Goal: Check status: Check status

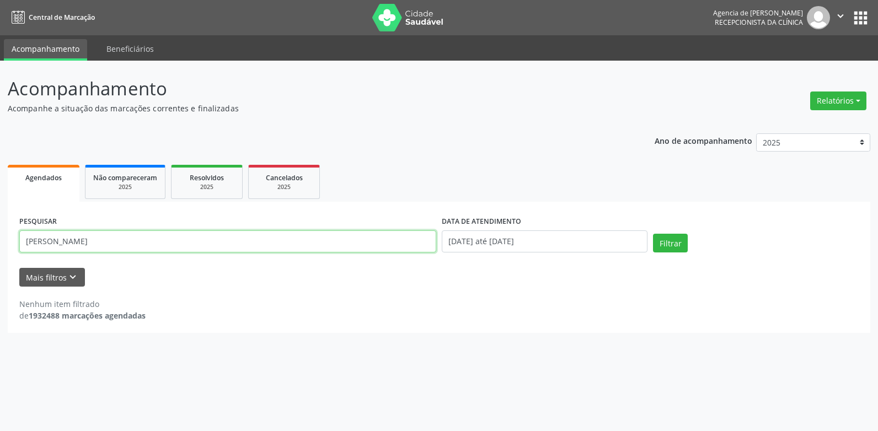
click at [156, 240] on input "[PERSON_NAME]" at bounding box center [227, 241] width 417 height 22
type input "F"
click at [653, 234] on button "Filtrar" at bounding box center [670, 243] width 35 height 19
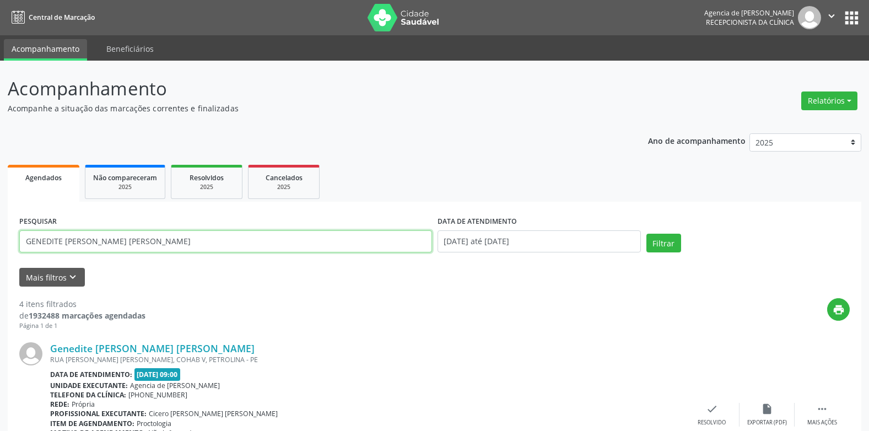
click at [181, 240] on input "GENEDITE [PERSON_NAME] [PERSON_NAME]" at bounding box center [225, 241] width 413 height 22
type input "G"
click at [647, 234] on button "Filtrar" at bounding box center [664, 243] width 35 height 19
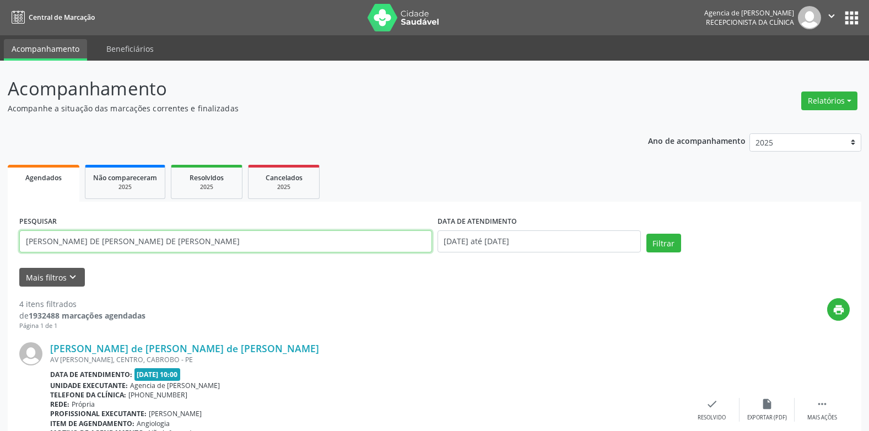
click at [181, 247] on input "[PERSON_NAME] DE [PERSON_NAME] DE [PERSON_NAME]" at bounding box center [225, 241] width 413 height 22
type input "M"
click at [647, 234] on button "Filtrar" at bounding box center [664, 243] width 35 height 19
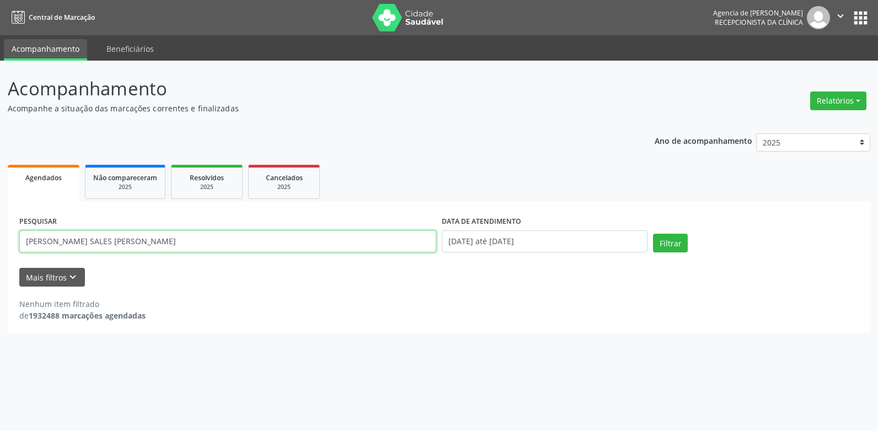
click at [91, 241] on input "[PERSON_NAME] SALES [PERSON_NAME]" at bounding box center [227, 241] width 417 height 22
click at [653, 234] on button "Filtrar" at bounding box center [670, 243] width 35 height 19
click at [93, 239] on input "[PERSON_NAME] SALES [PERSON_NAME]" at bounding box center [227, 241] width 417 height 22
click at [653, 234] on button "Filtrar" at bounding box center [670, 243] width 35 height 19
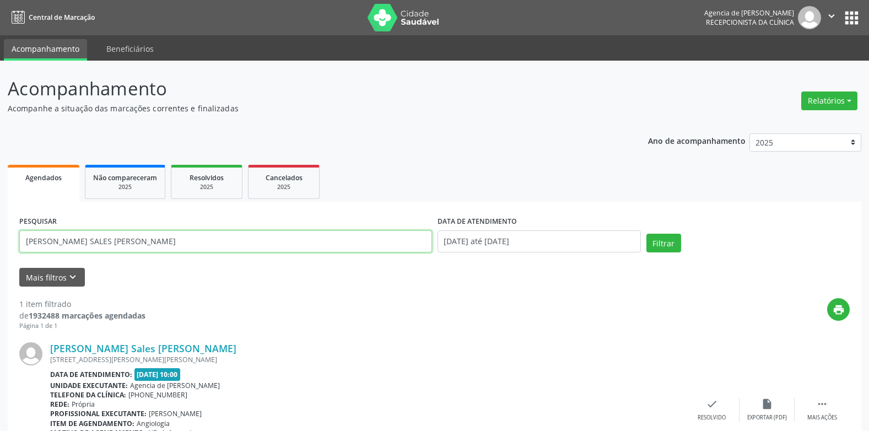
click at [255, 240] on input "[PERSON_NAME] SALES [PERSON_NAME]" at bounding box center [225, 241] width 413 height 22
type input "F"
click at [647, 234] on button "Filtrar" at bounding box center [664, 243] width 35 height 19
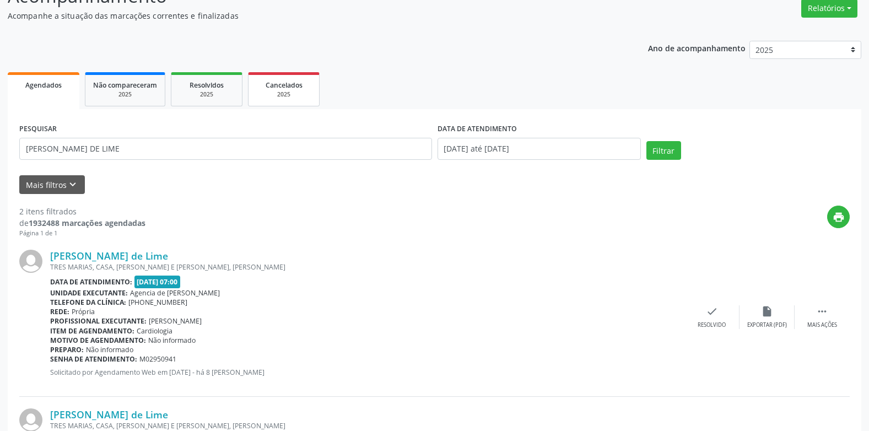
scroll to position [71, 0]
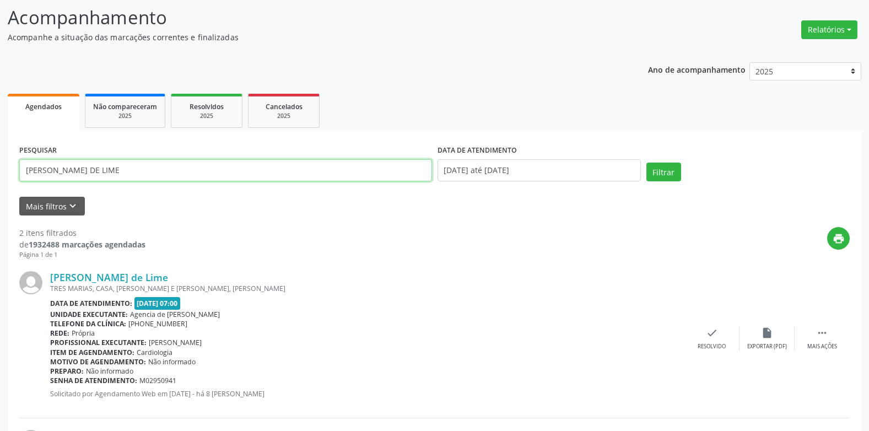
click at [231, 168] on input "[PERSON_NAME] DE LIME" at bounding box center [225, 170] width 413 height 22
type input "S"
click at [647, 163] on button "Filtrar" at bounding box center [664, 172] width 35 height 19
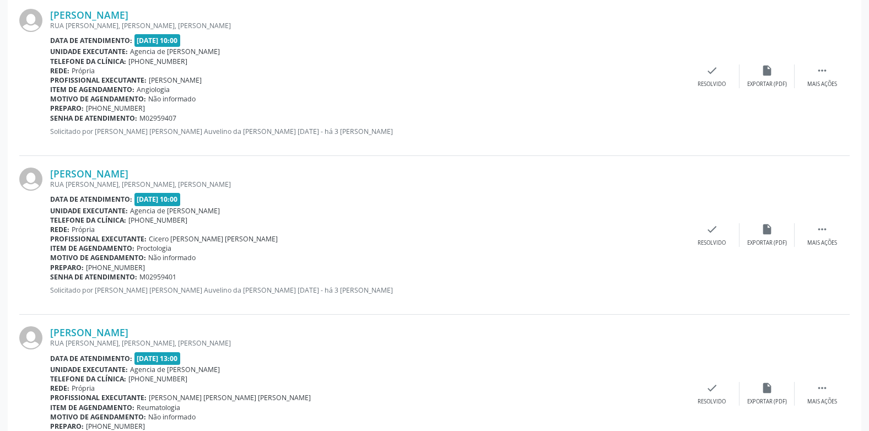
scroll to position [563, 0]
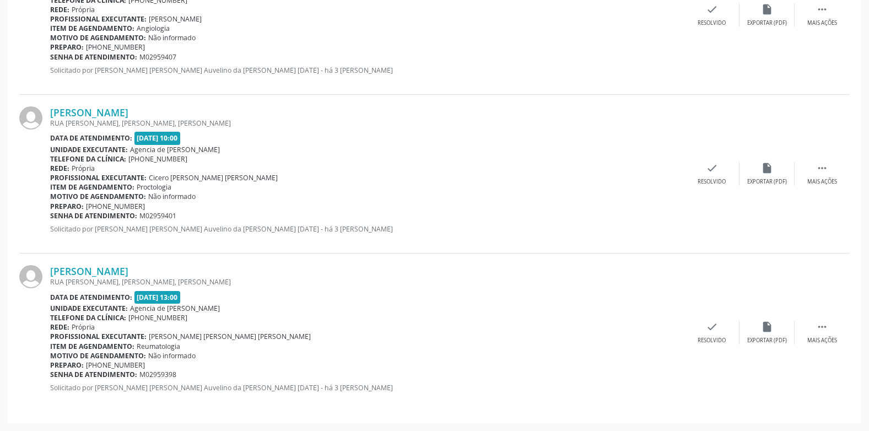
click at [390, 93] on div "[PERSON_NAME] RUA [PERSON_NAME], [PERSON_NAME], [PERSON_NAME] Data de atendimen…" at bounding box center [434, 15] width 831 height 159
drag, startPoint x: 486, startPoint y: 103, endPoint x: 467, endPoint y: 113, distance: 22.0
click at [477, 105] on div "[PERSON_NAME] RUA [PERSON_NAME], [PERSON_NAME], [PERSON_NAME] Data de atendimen…" at bounding box center [434, 174] width 831 height 159
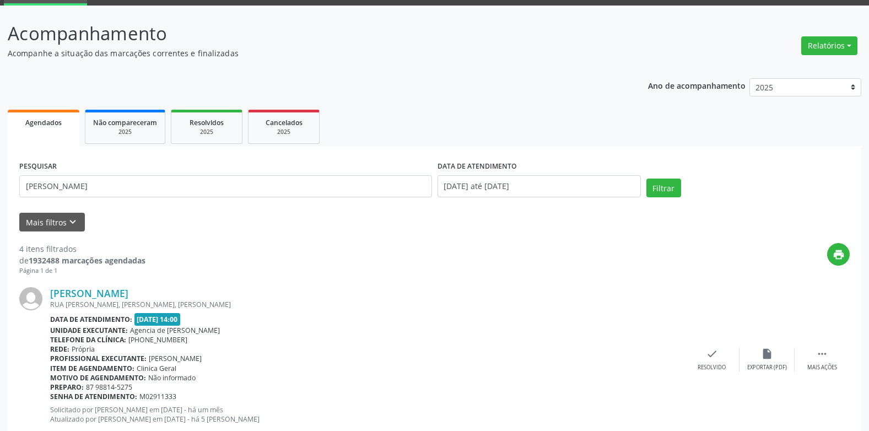
scroll to position [0, 0]
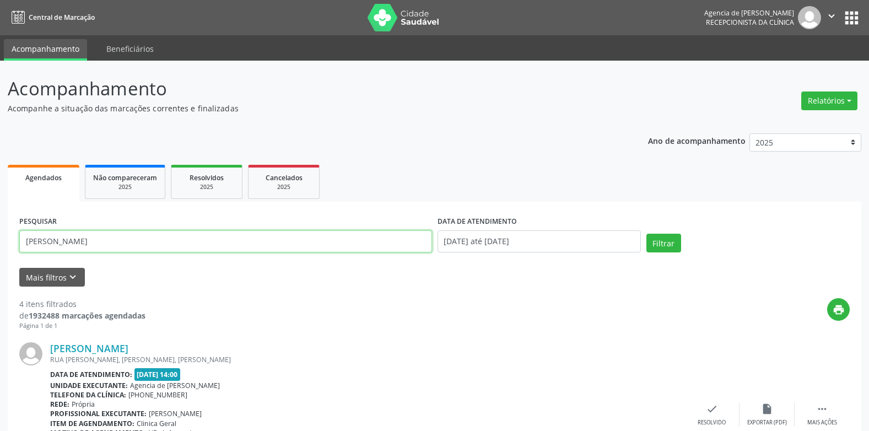
click at [219, 246] on input "[PERSON_NAME]" at bounding box center [225, 241] width 413 height 22
type input "C"
click at [647, 234] on button "Filtrar" at bounding box center [664, 243] width 35 height 19
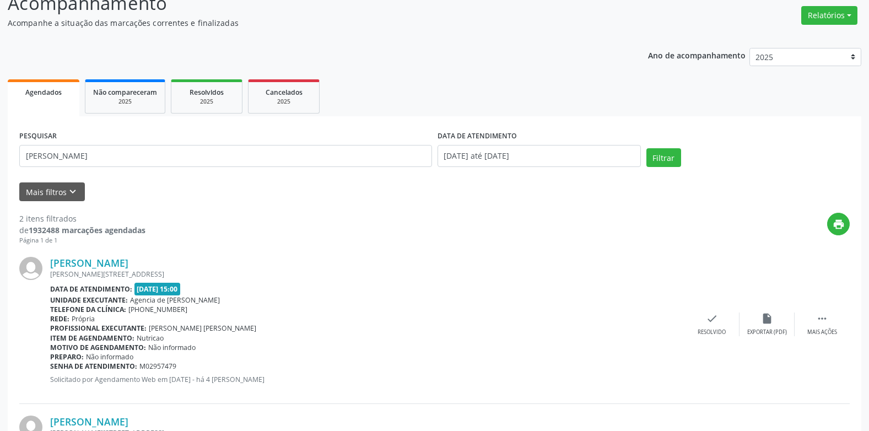
scroll to position [71, 0]
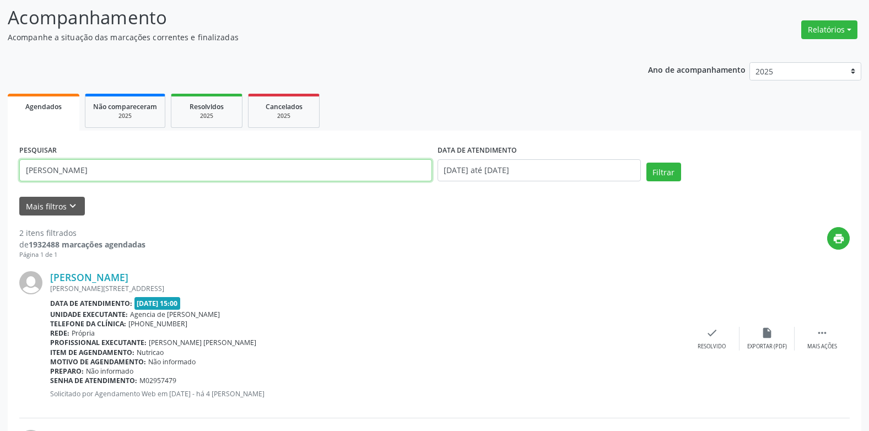
click at [137, 177] on input "[PERSON_NAME]" at bounding box center [225, 170] width 413 height 22
type input "J"
click at [647, 163] on button "Filtrar" at bounding box center [664, 172] width 35 height 19
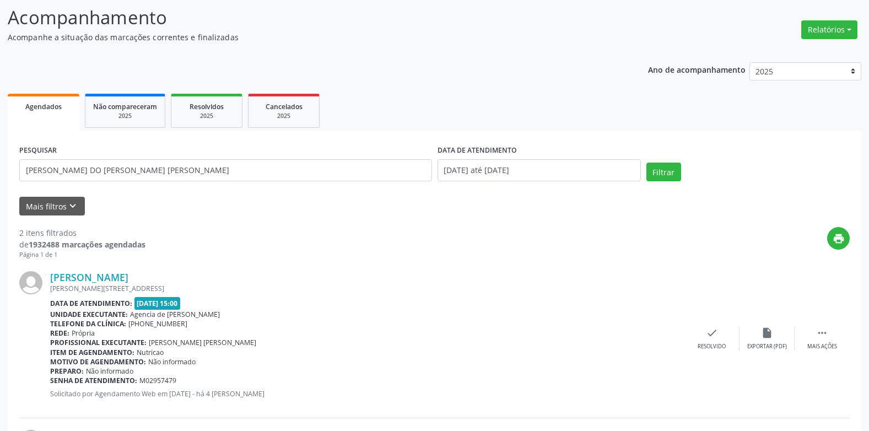
scroll to position [0, 0]
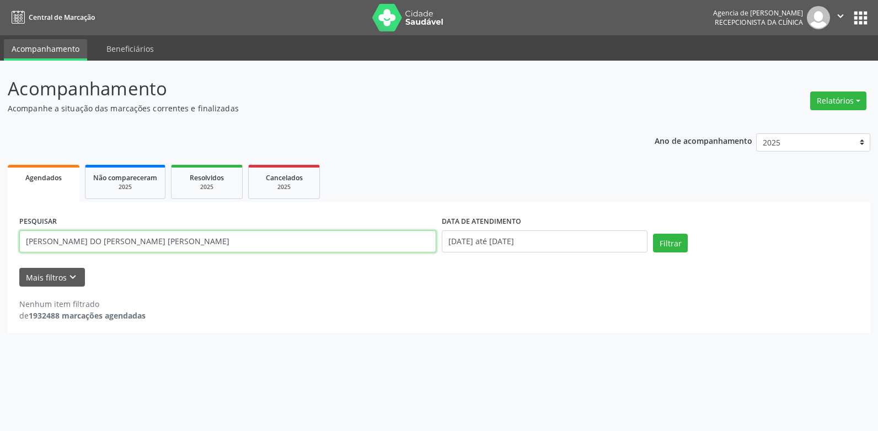
click at [222, 241] on input "[PERSON_NAME] DO [PERSON_NAME] [PERSON_NAME]" at bounding box center [227, 241] width 417 height 22
type input "[PERSON_NAME] DO [PERSON_NAME]"
click at [653, 234] on button "Filtrar" at bounding box center [670, 243] width 35 height 19
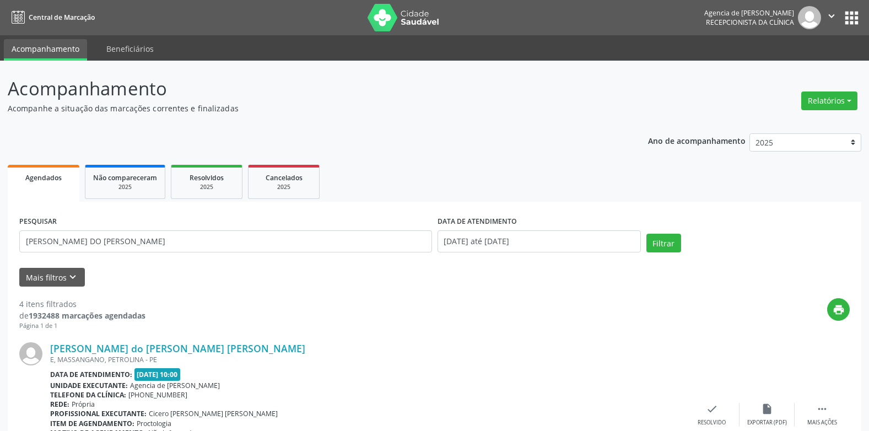
click at [839, 112] on div "Relatórios Agendamentos Procedimentos realizados" at bounding box center [830, 101] width 64 height 26
click at [836, 102] on button "Relatórios" at bounding box center [829, 100] width 56 height 19
click at [771, 122] on link "Agendamentos" at bounding box center [799, 124] width 119 height 15
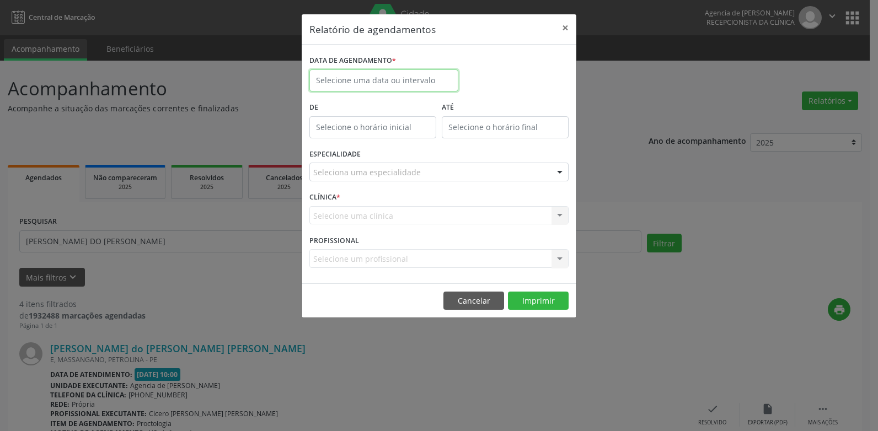
click at [368, 77] on input "text" at bounding box center [383, 80] width 149 height 22
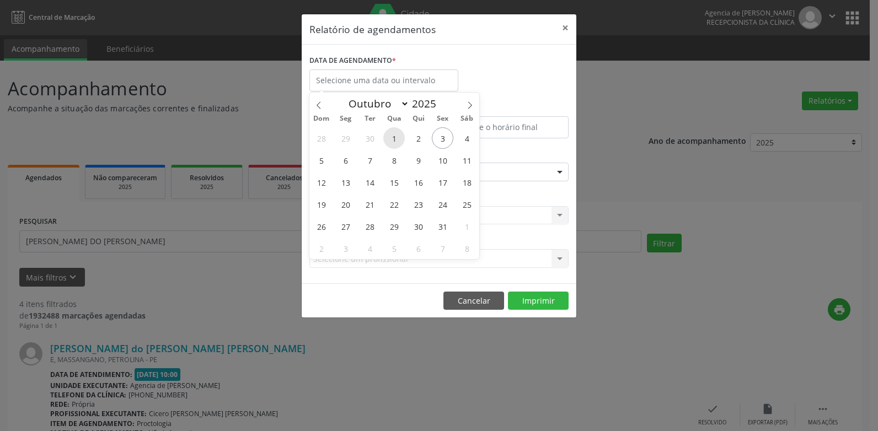
click at [395, 138] on span "1" at bounding box center [393, 137] width 21 height 21
type input "[DATE]"
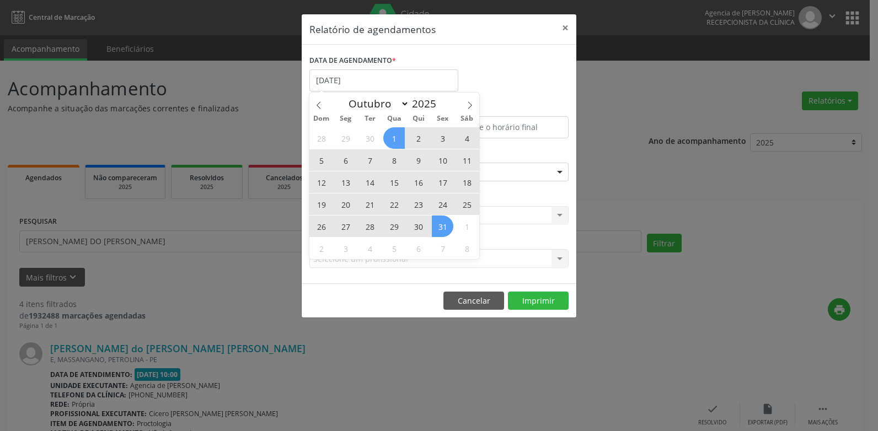
click at [440, 222] on span "31" at bounding box center [442, 226] width 21 height 21
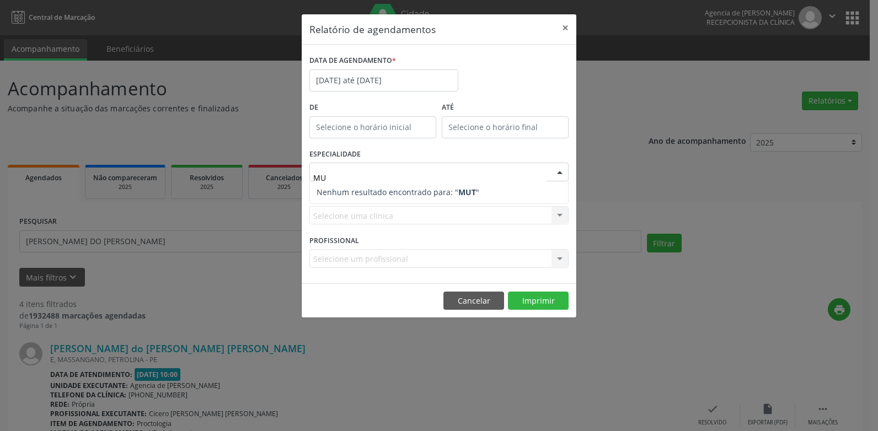
type input "M"
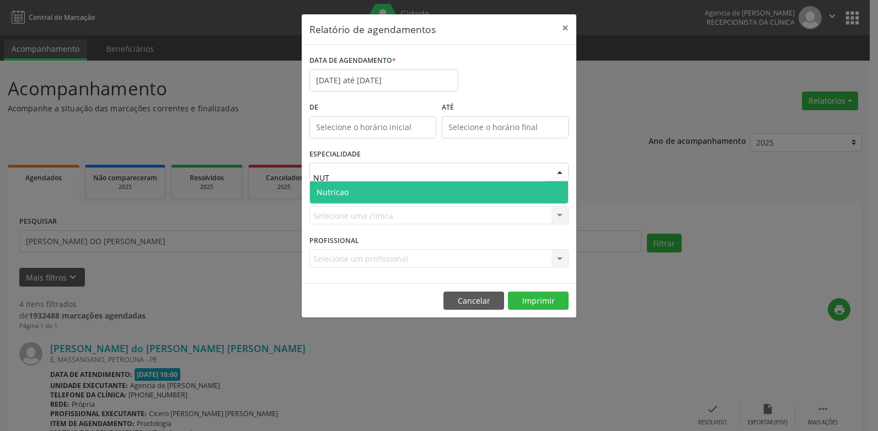
type input "NUTR"
click at [353, 188] on span "Nutricao" at bounding box center [439, 192] width 258 height 22
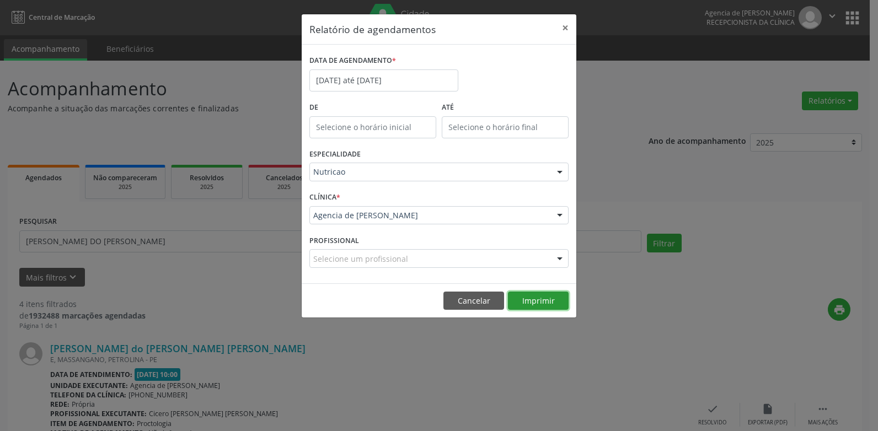
click at [532, 296] on button "Imprimir" at bounding box center [538, 301] width 61 height 19
click at [566, 26] on button "×" at bounding box center [565, 27] width 22 height 27
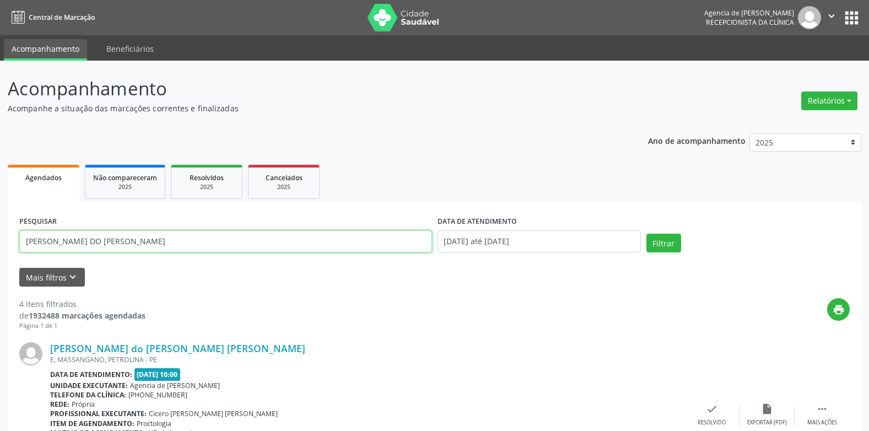
click at [243, 235] on input "[PERSON_NAME] DO [PERSON_NAME]" at bounding box center [225, 241] width 413 height 22
type input "B"
click at [647, 234] on button "Filtrar" at bounding box center [664, 243] width 35 height 19
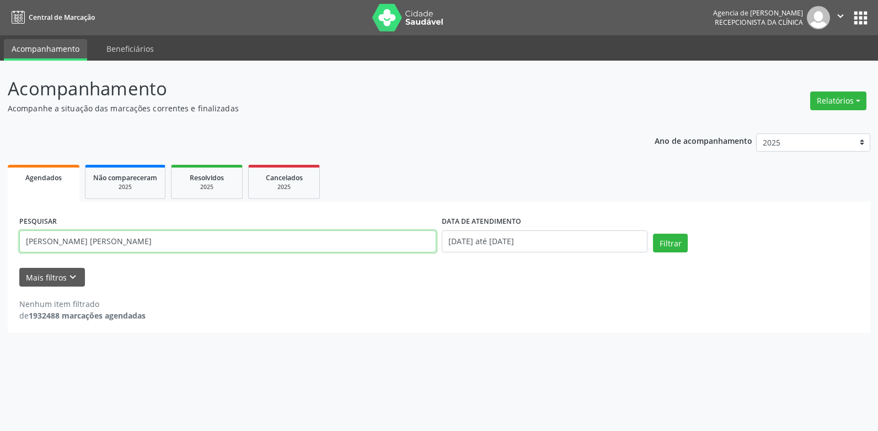
click at [56, 237] on input "[PERSON_NAME] [PERSON_NAME]" at bounding box center [227, 241] width 417 height 22
click at [653, 234] on button "Filtrar" at bounding box center [670, 243] width 35 height 19
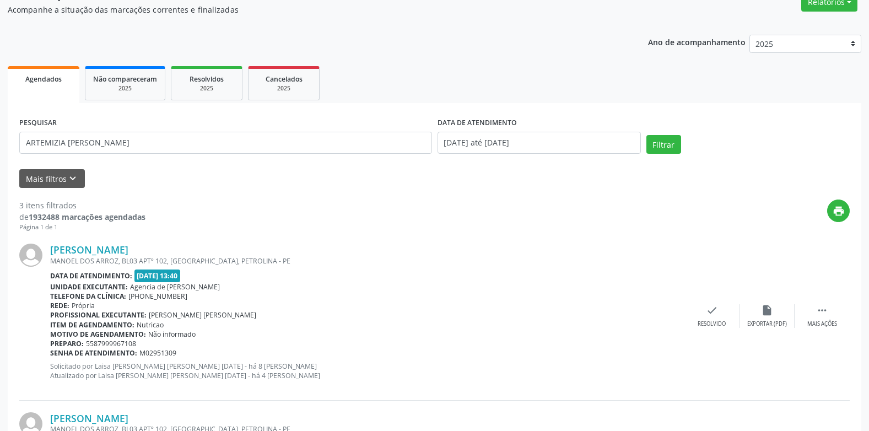
scroll to position [83, 0]
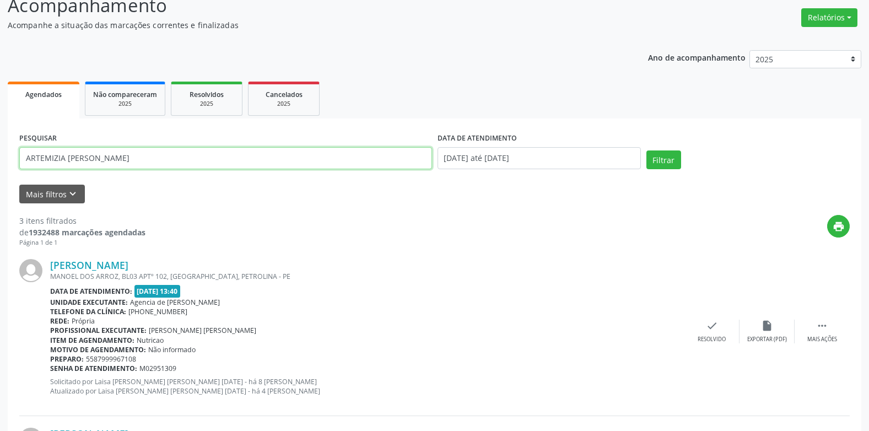
click at [238, 164] on input "ARTEMIZIA [PERSON_NAME]" at bounding box center [225, 158] width 413 height 22
type input "A"
type input "[PERSON_NAME] [PERSON_NAME] MADEIRO"
click at [647, 150] on button "Filtrar" at bounding box center [664, 159] width 35 height 19
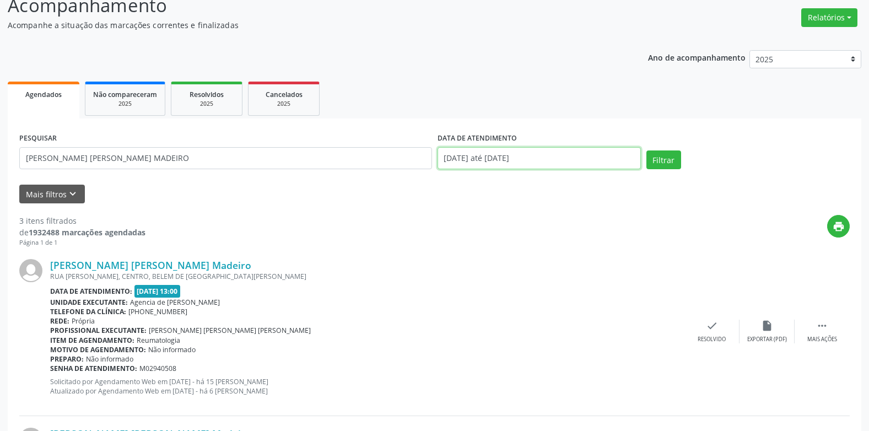
click at [584, 150] on input "[DATE] até [DATE]" at bounding box center [539, 158] width 203 height 22
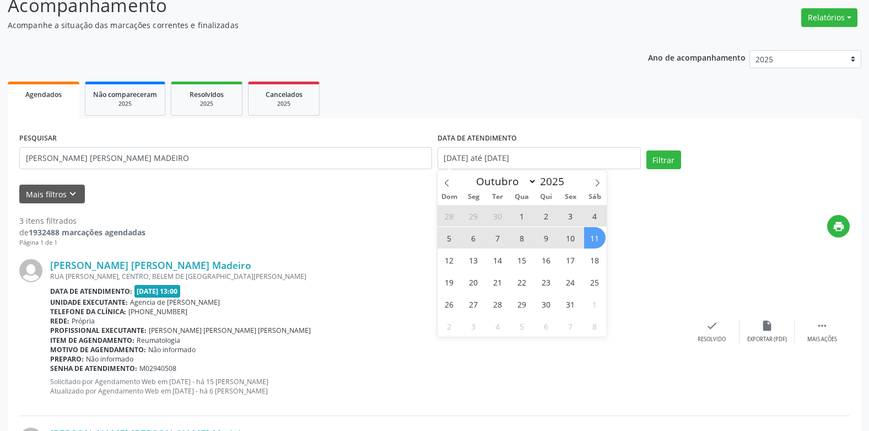
click at [517, 215] on span "1" at bounding box center [522, 215] width 21 height 21
type input "[DATE]"
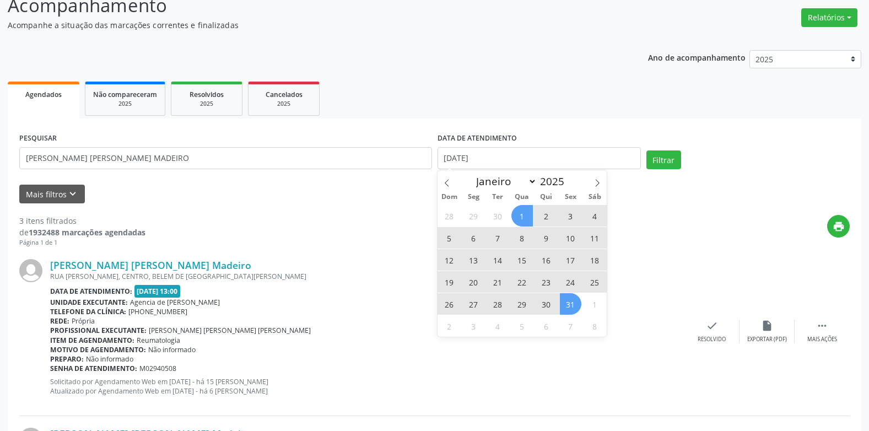
drag, startPoint x: 568, startPoint y: 311, endPoint x: 587, endPoint y: 283, distance: 34.1
click at [568, 311] on span "31" at bounding box center [570, 303] width 21 height 21
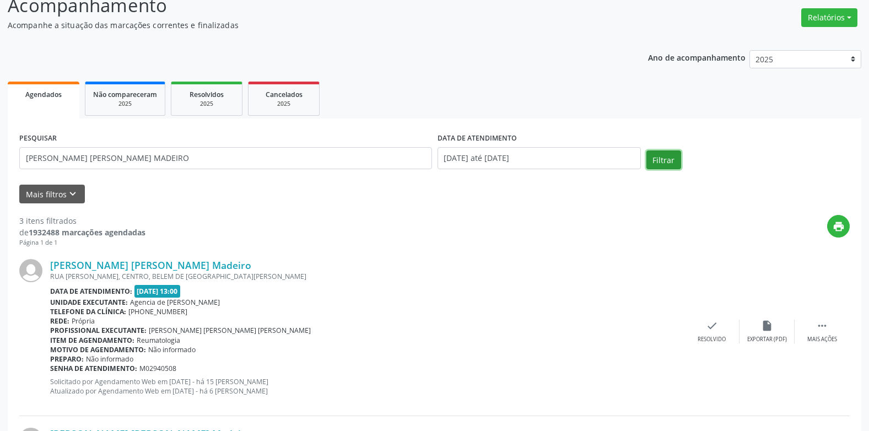
click at [660, 161] on button "Filtrar" at bounding box center [664, 159] width 35 height 19
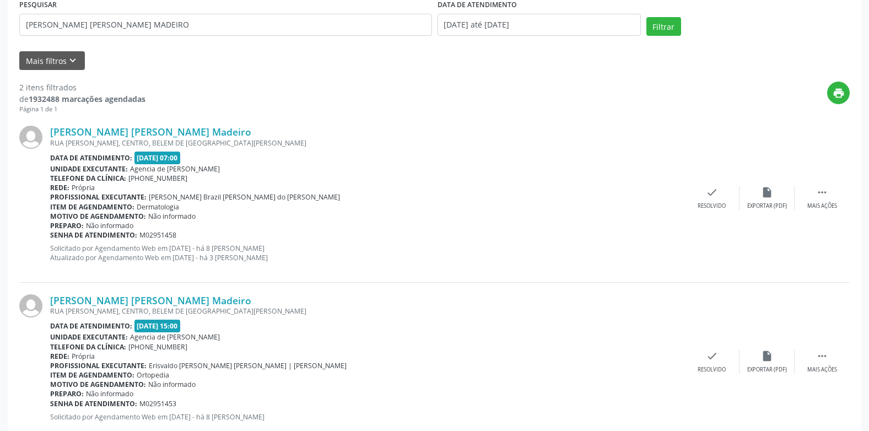
scroll to position [191, 0]
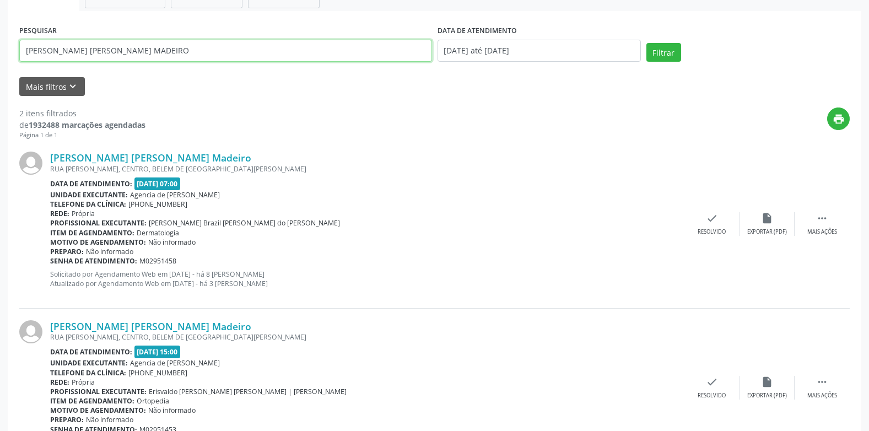
click at [243, 58] on input "[PERSON_NAME] [PERSON_NAME] MADEIRO" at bounding box center [225, 51] width 413 height 22
type input "A"
click at [85, 51] on input "[PERSON_NAME]" at bounding box center [225, 51] width 413 height 22
click at [647, 43] on button "Filtrar" at bounding box center [664, 52] width 35 height 19
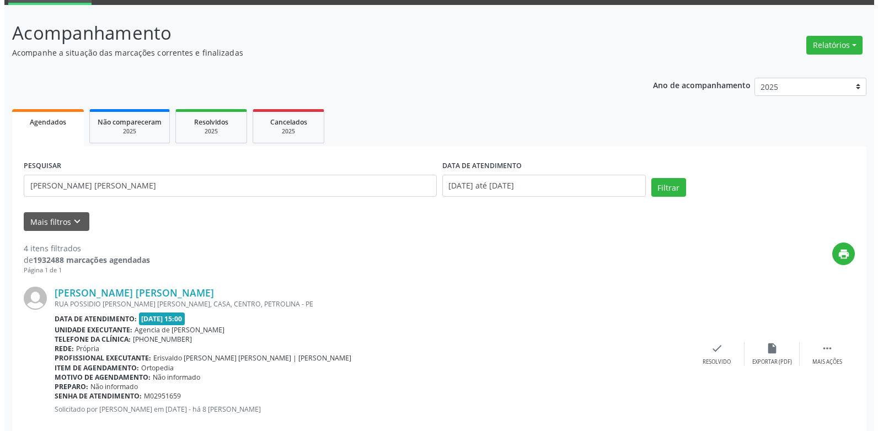
scroll to position [0, 0]
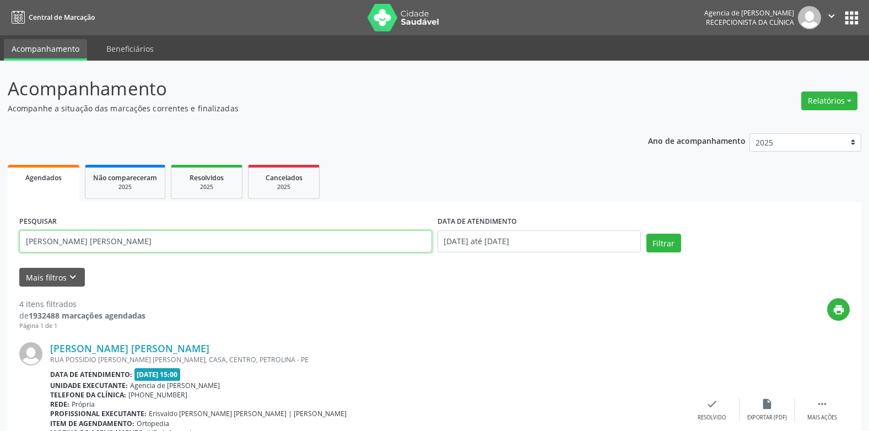
drag, startPoint x: 216, startPoint y: 250, endPoint x: 223, endPoint y: 251, distance: 7.4
click at [216, 250] on input "[PERSON_NAME] [PERSON_NAME]" at bounding box center [225, 241] width 413 height 22
type input "M"
type input "[PERSON_NAME] ADENILZA [PERSON_NAME]"
click at [647, 234] on button "Filtrar" at bounding box center [664, 243] width 35 height 19
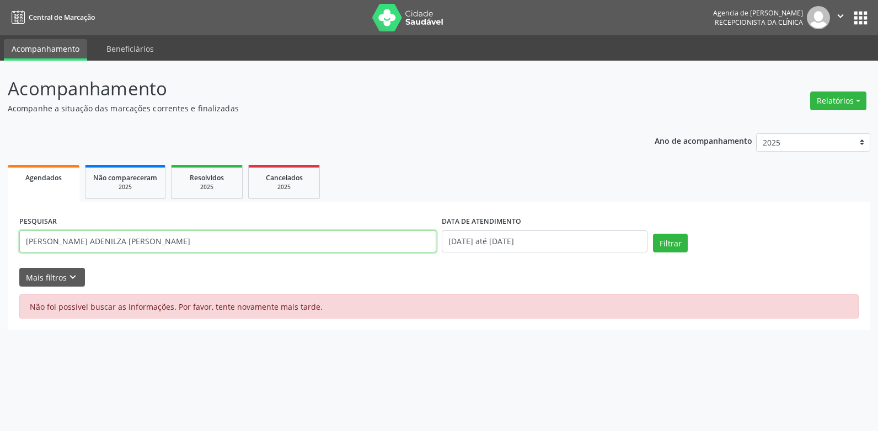
click at [265, 236] on input "[PERSON_NAME] ADENILZA [PERSON_NAME]" at bounding box center [227, 241] width 417 height 22
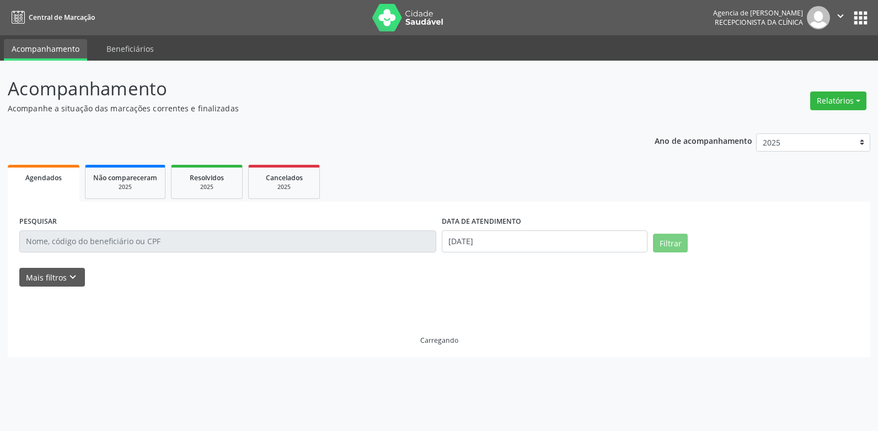
click at [176, 245] on input "text" at bounding box center [227, 241] width 417 height 22
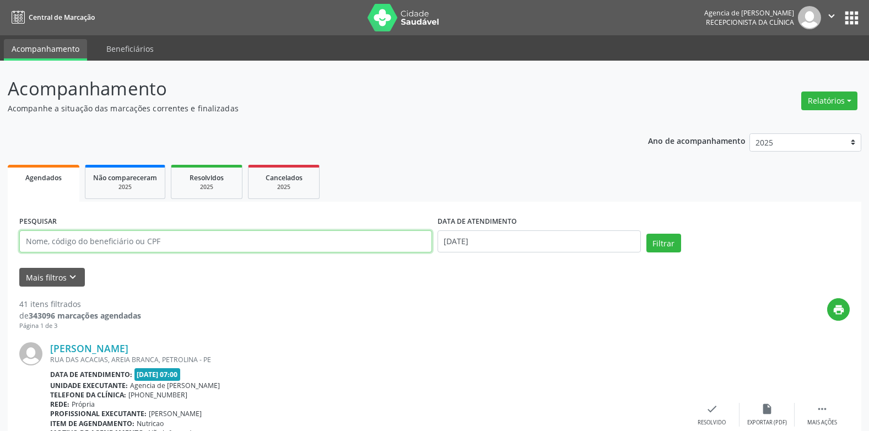
click at [176, 245] on input "text" at bounding box center [225, 241] width 413 height 22
type input "[PERSON_NAME] ADENILZA [PERSON_NAME]"
click at [647, 234] on button "Filtrar" at bounding box center [664, 243] width 35 height 19
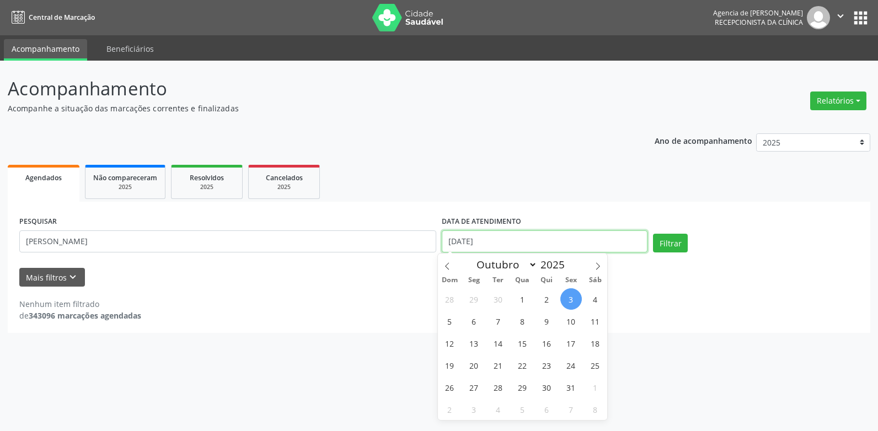
click at [512, 238] on input "03/10/2025" at bounding box center [545, 241] width 206 height 22
click at [442, 259] on span at bounding box center [447, 263] width 19 height 19
select select "8"
click at [497, 363] on span "23" at bounding box center [497, 364] width 21 height 21
type input "23/09/2025"
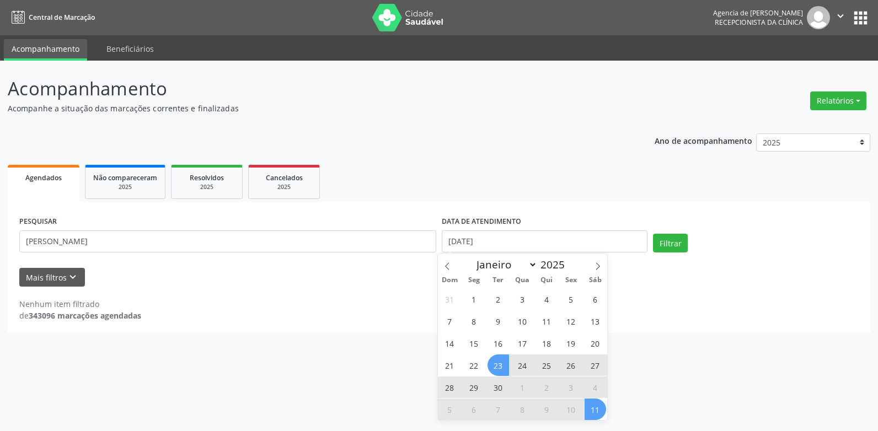
click at [604, 405] on span "11" at bounding box center [594, 409] width 21 height 21
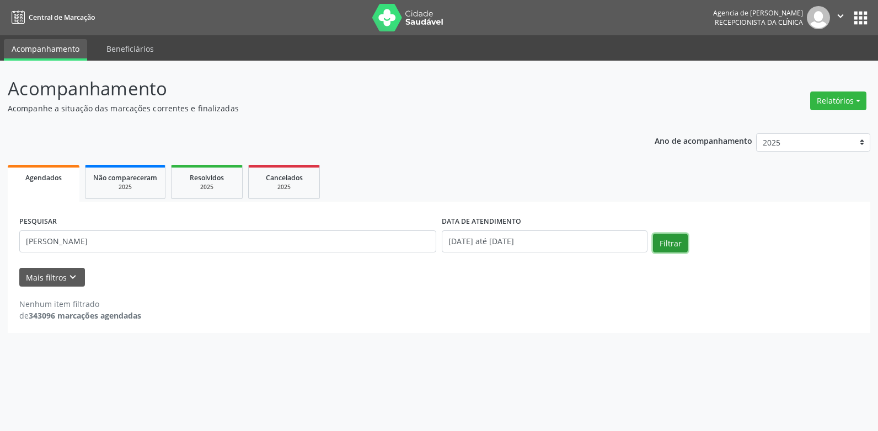
click at [663, 243] on button "Filtrar" at bounding box center [670, 243] width 35 height 19
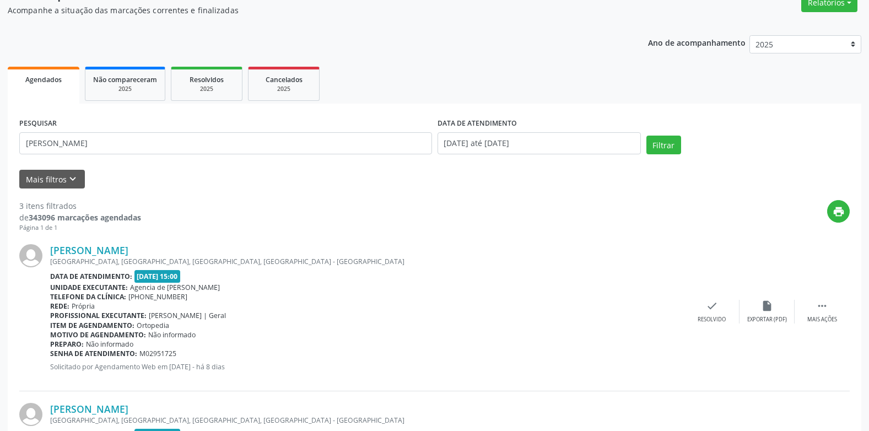
scroll to position [55, 0]
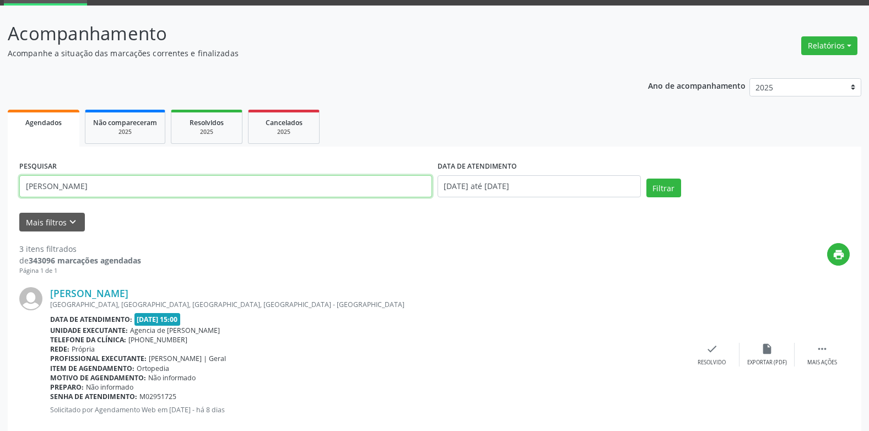
click at [262, 187] on input "[PERSON_NAME] ADENILZA [PERSON_NAME]" at bounding box center [225, 186] width 413 height 22
click at [647, 179] on button "Filtrar" at bounding box center [664, 188] width 35 height 19
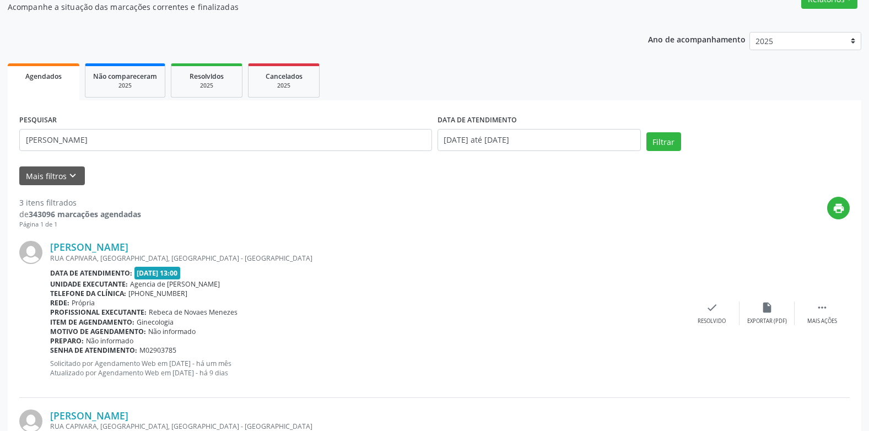
scroll to position [74, 0]
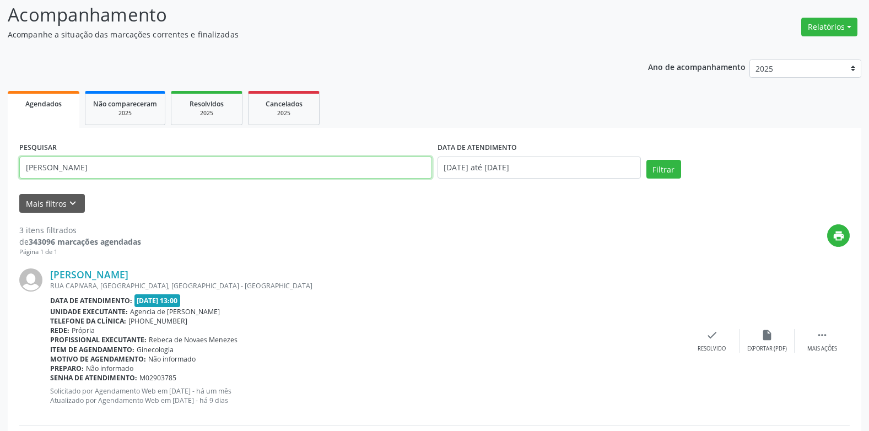
click at [159, 163] on input "MARIA LUCIENE VIEIRA GOMES" at bounding box center [225, 168] width 413 height 22
type input "M"
click at [65, 162] on input "ILDIVAN FRNCISCA" at bounding box center [225, 168] width 413 height 22
click at [106, 161] on input "ILDIVAN FRANCISCA" at bounding box center [225, 168] width 413 height 22
click at [647, 160] on button "Filtrar" at bounding box center [664, 169] width 35 height 19
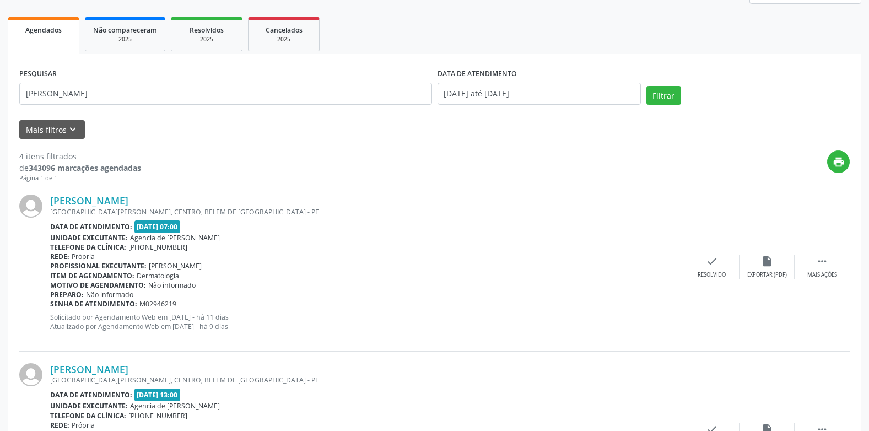
scroll to position [142, 0]
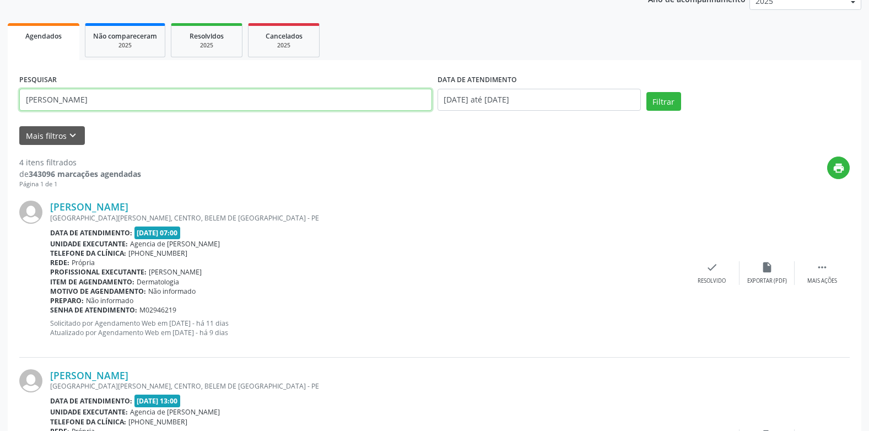
click at [271, 105] on input "ILDIVAN FRANCISCA DOS SANTOS" at bounding box center [225, 100] width 413 height 22
type input "I"
type input "PEDRO VITOR MAGALHAES"
click at [647, 92] on button "Filtrar" at bounding box center [664, 101] width 35 height 19
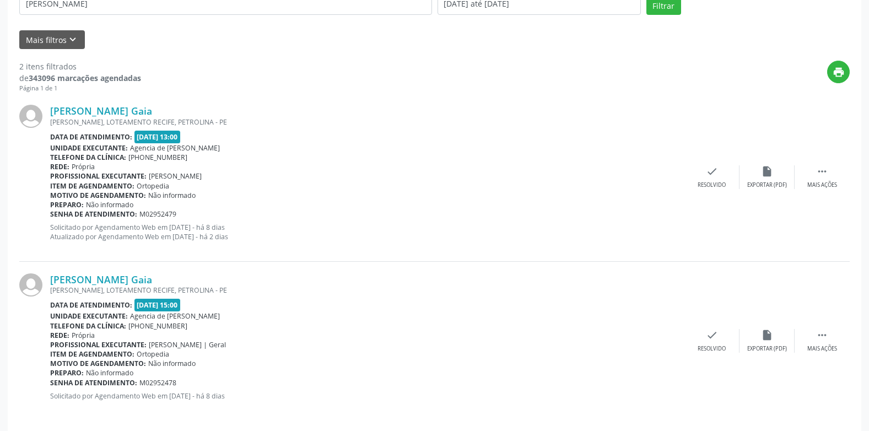
scroll to position [246, 0]
